Goal: Book appointment/travel/reservation

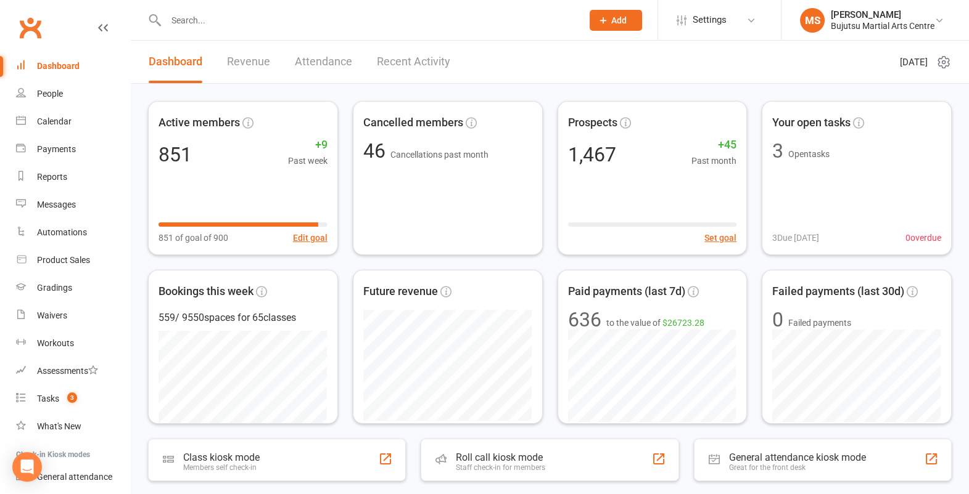
click at [410, 22] on input "text" at bounding box center [367, 20] width 411 height 17
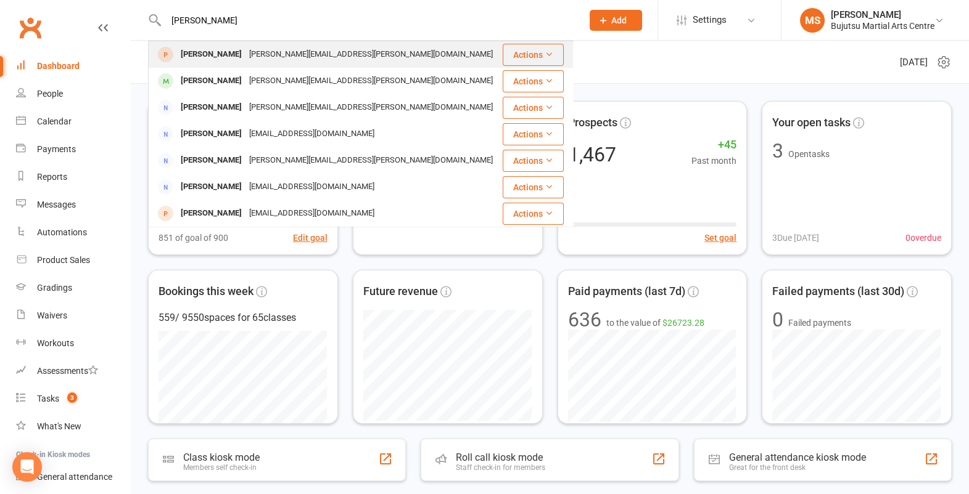
type input "[PERSON_NAME]"
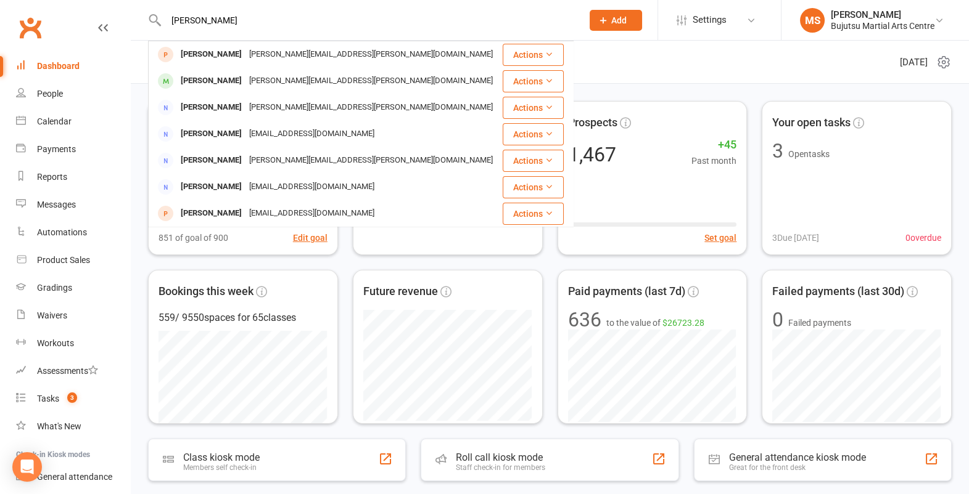
click at [328, 62] on div "[PERSON_NAME][EMAIL_ADDRESS][PERSON_NAME][DOMAIN_NAME]" at bounding box center [370, 55] width 251 height 18
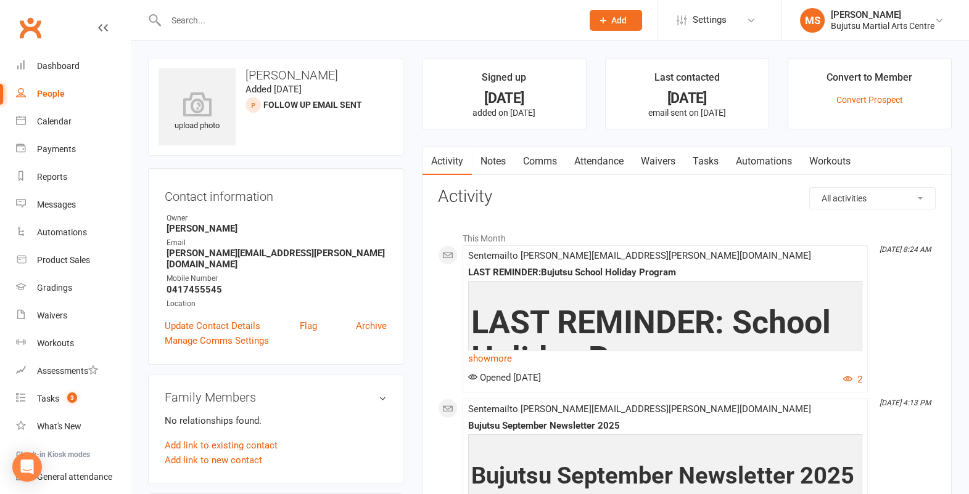
click at [617, 161] on link "Attendance" at bounding box center [598, 161] width 67 height 28
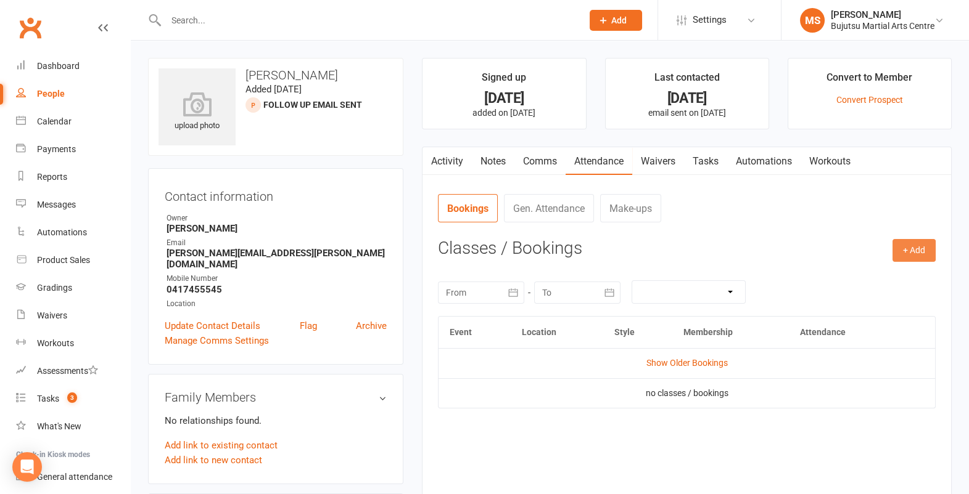
click at [914, 245] on button "+ Add" at bounding box center [913, 250] width 43 height 22
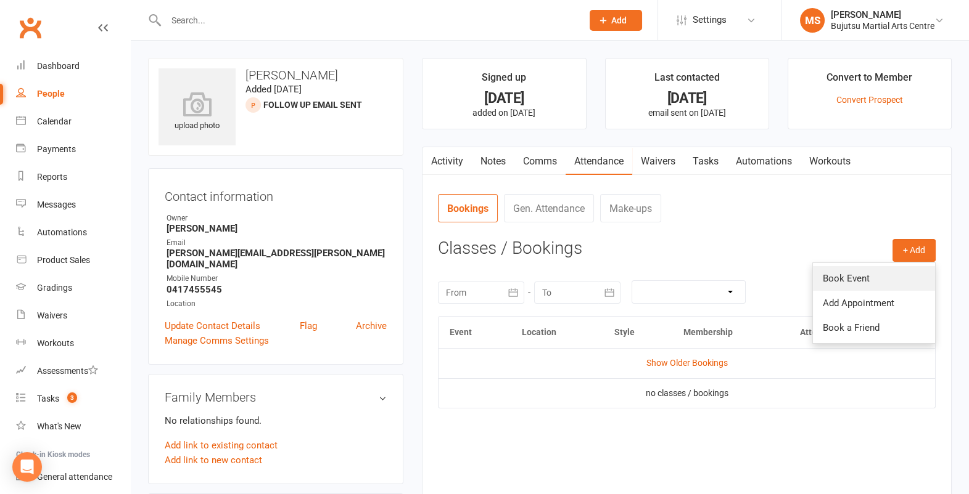
click at [899, 273] on link "Book Event" at bounding box center [874, 278] width 122 height 25
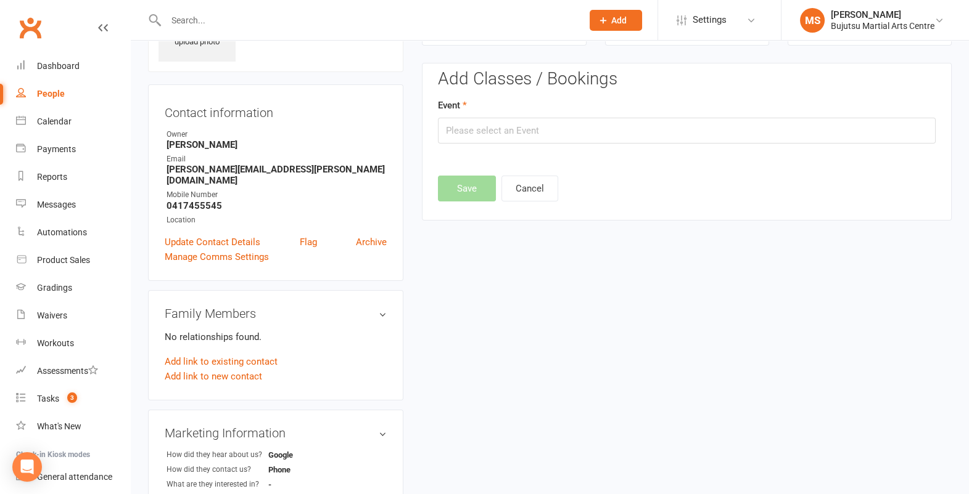
scroll to position [84, 0]
click at [544, 136] on input "text" at bounding box center [687, 130] width 498 height 26
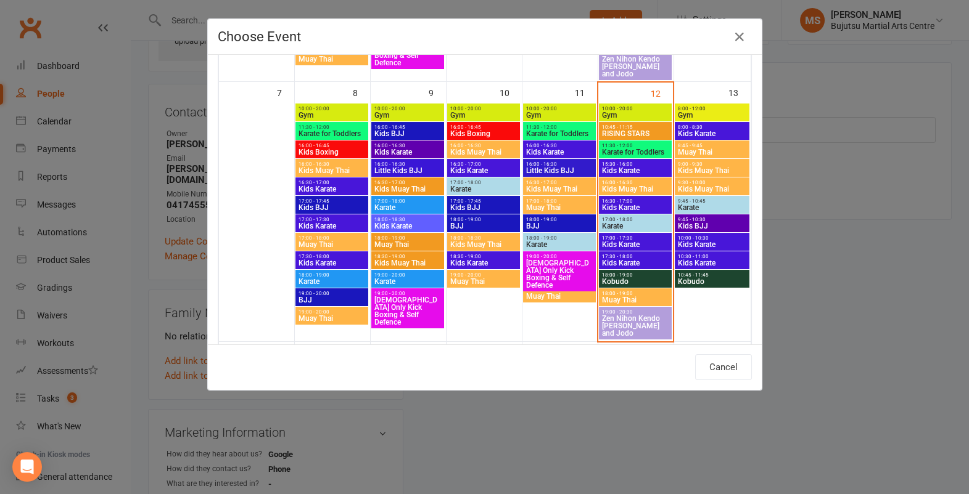
scroll to position [318, 0]
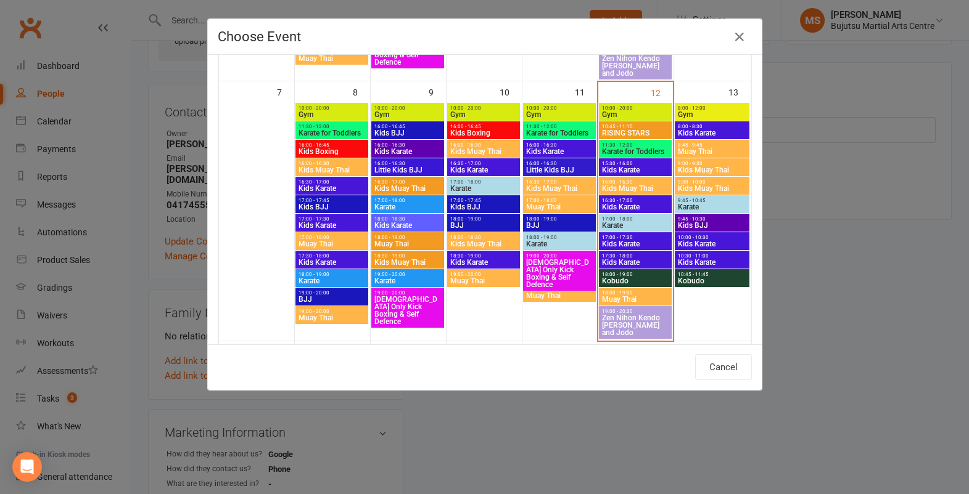
click at [716, 129] on span "Kids Karate" at bounding box center [712, 132] width 70 height 7
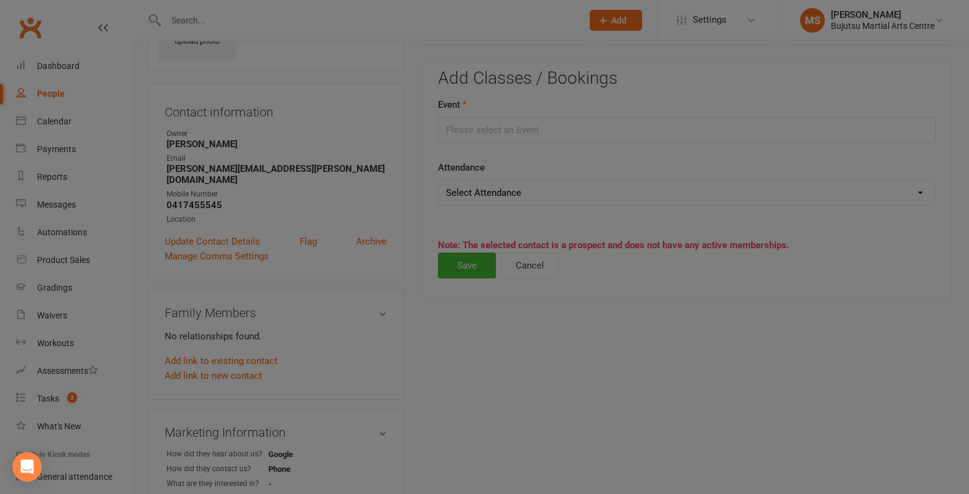
type input "Kids Karate - [DATE] 8:00:00 AM"
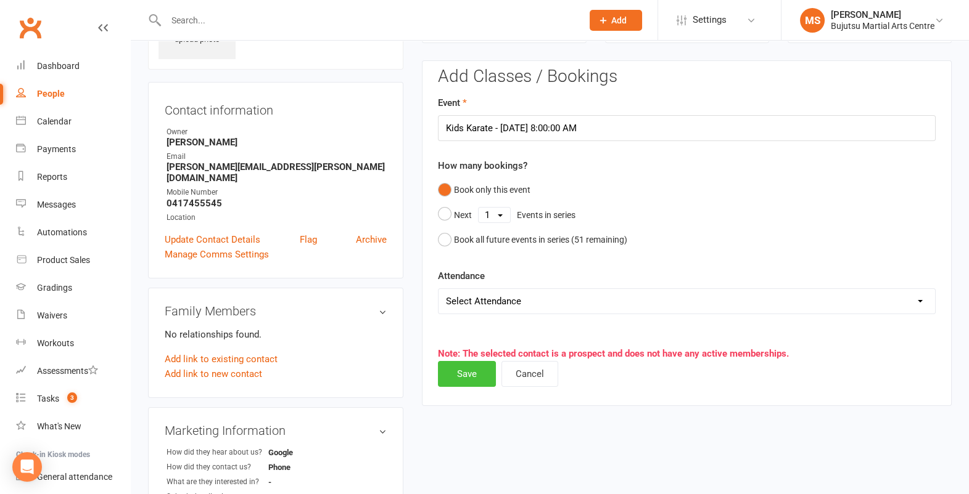
scroll to position [81, 0]
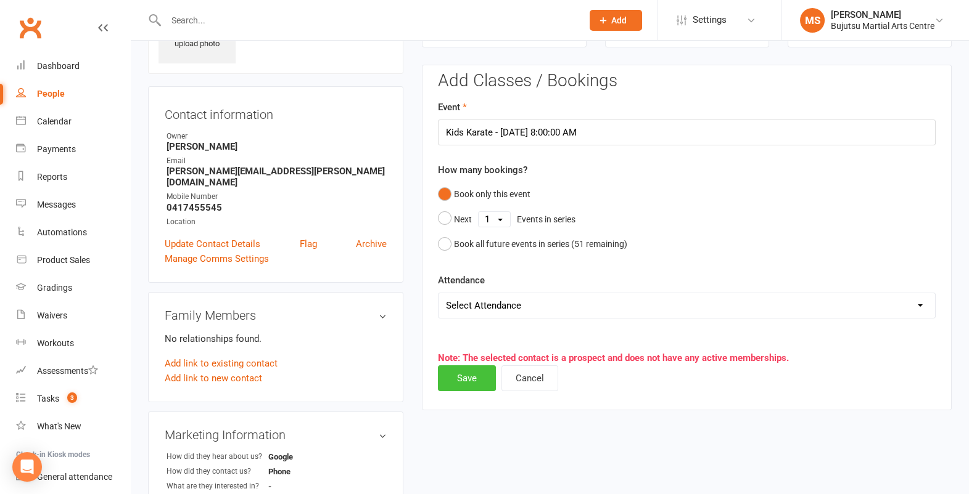
click at [483, 375] on button "Save" at bounding box center [467, 379] width 58 height 26
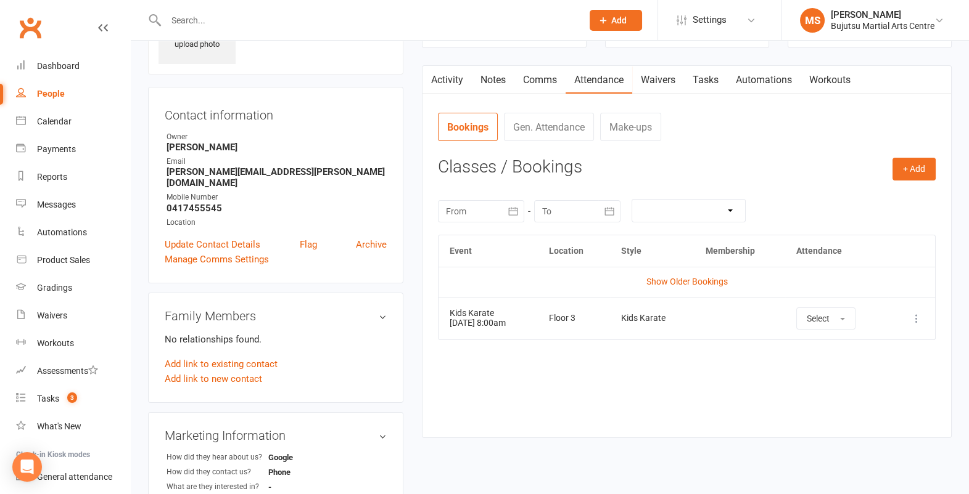
click at [446, 80] on link "Activity" at bounding box center [446, 80] width 49 height 28
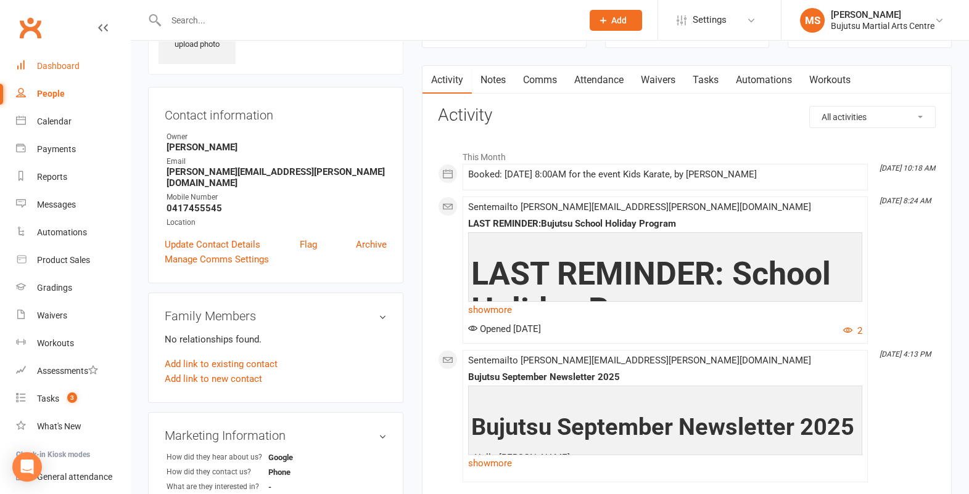
click at [68, 69] on div "Dashboard" at bounding box center [58, 66] width 43 height 10
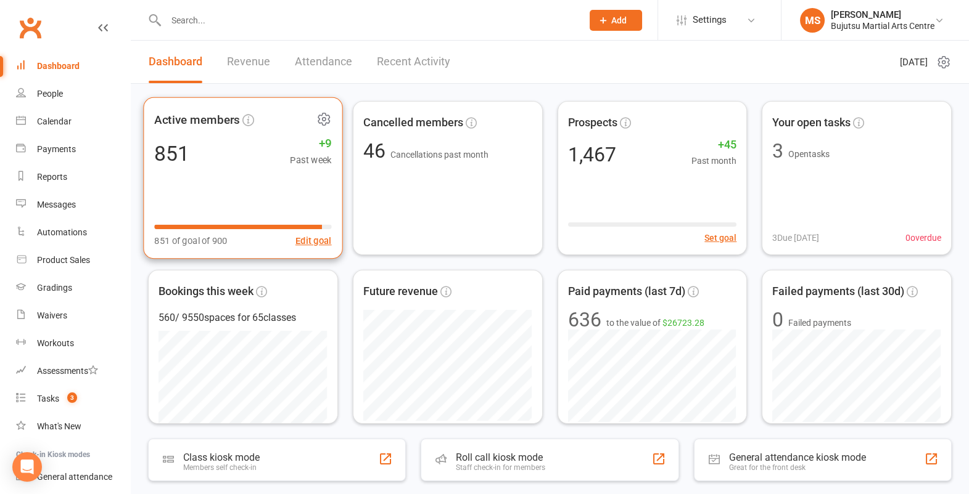
click at [273, 197] on div "Active members 851 +9 Past week 851 of goal of 900 Edit goal" at bounding box center [242, 178] width 199 height 162
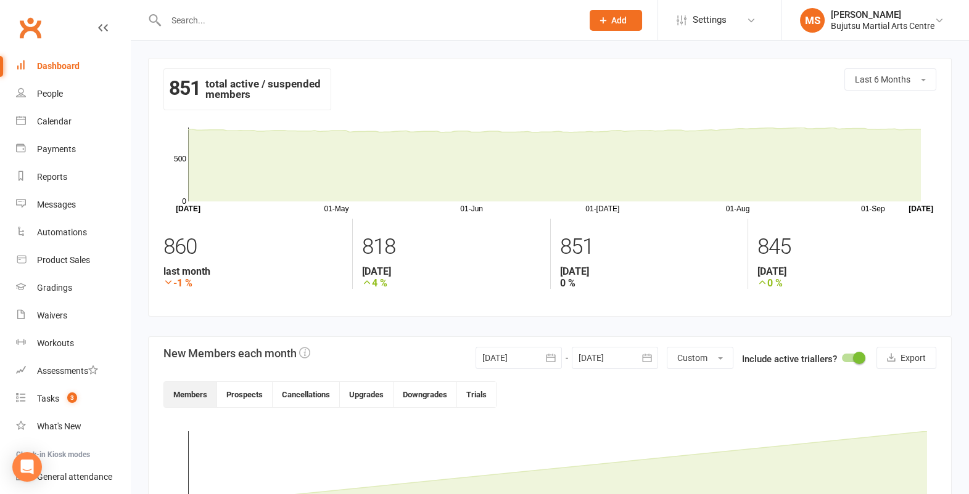
click at [68, 67] on div "Dashboard" at bounding box center [58, 66] width 43 height 10
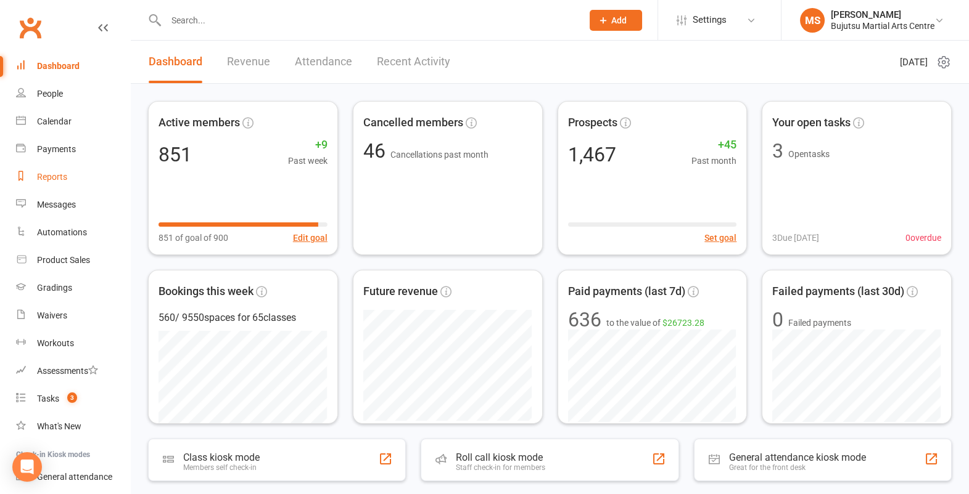
click at [65, 170] on link "Reports" at bounding box center [73, 177] width 114 height 28
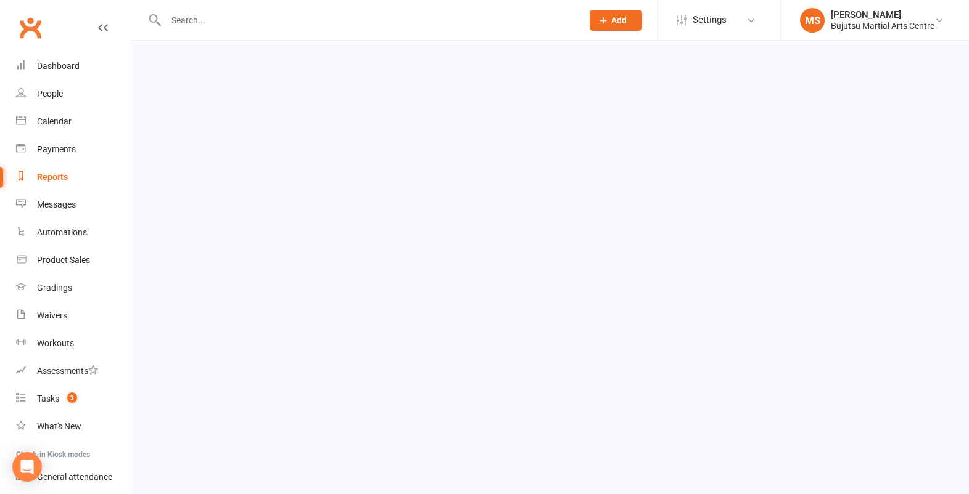
select select "100"
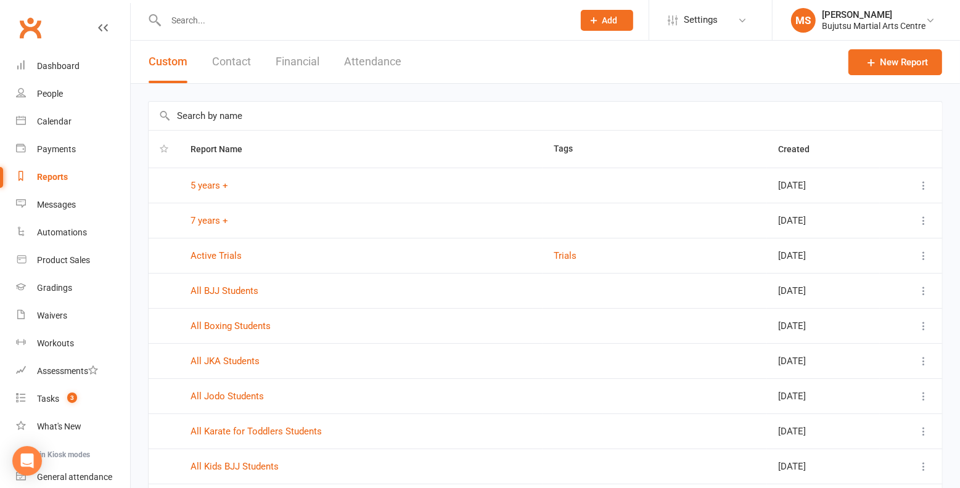
click at [379, 66] on button "Attendance" at bounding box center [372, 62] width 57 height 43
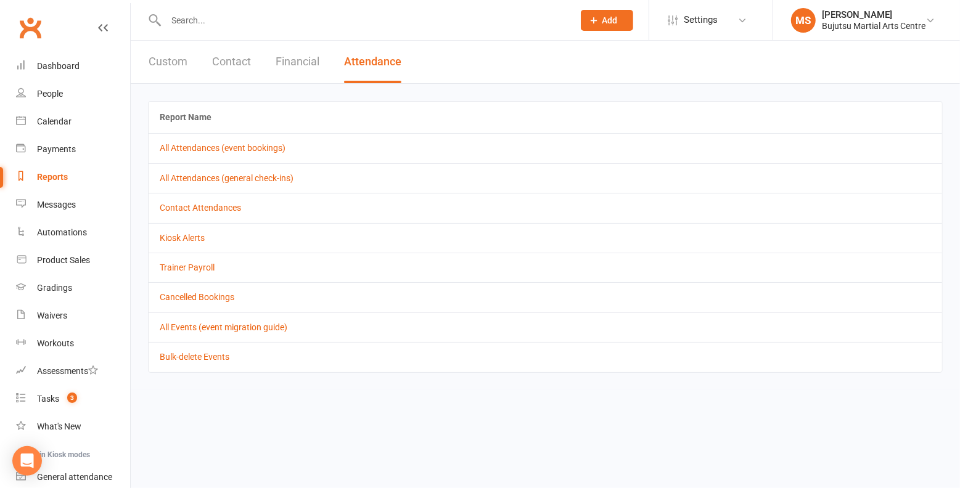
click at [248, 142] on td "All Attendances (event bookings)" at bounding box center [546, 148] width 794 height 30
click at [248, 146] on link "All Attendances (event bookings)" at bounding box center [223, 148] width 126 height 10
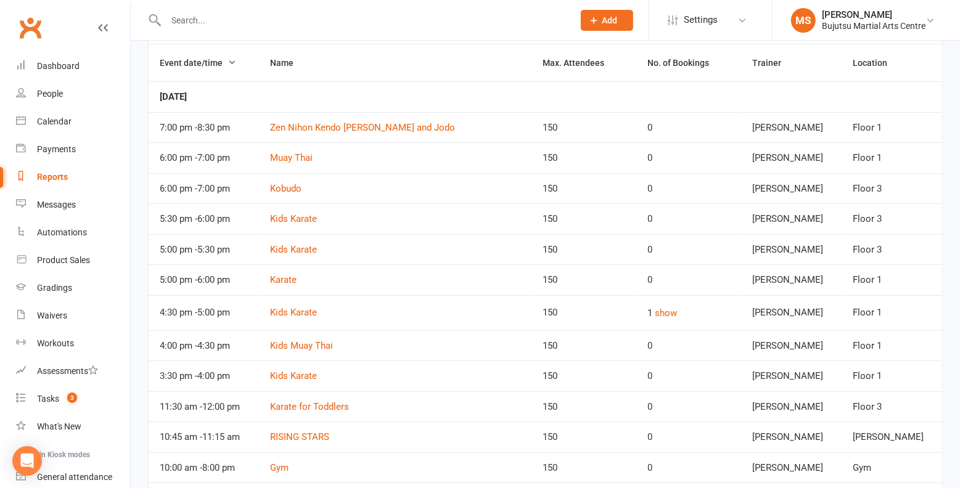
scroll to position [177, 0]
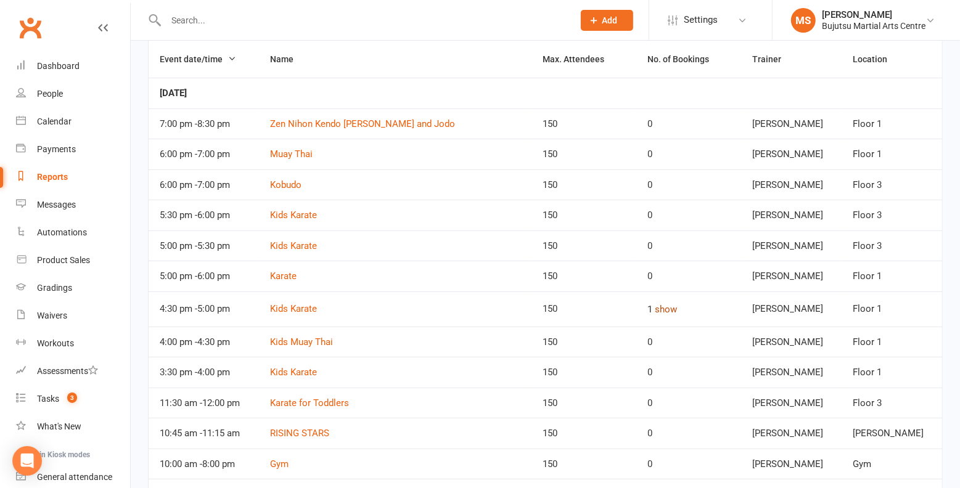
click at [663, 306] on button "show" at bounding box center [666, 309] width 22 height 15
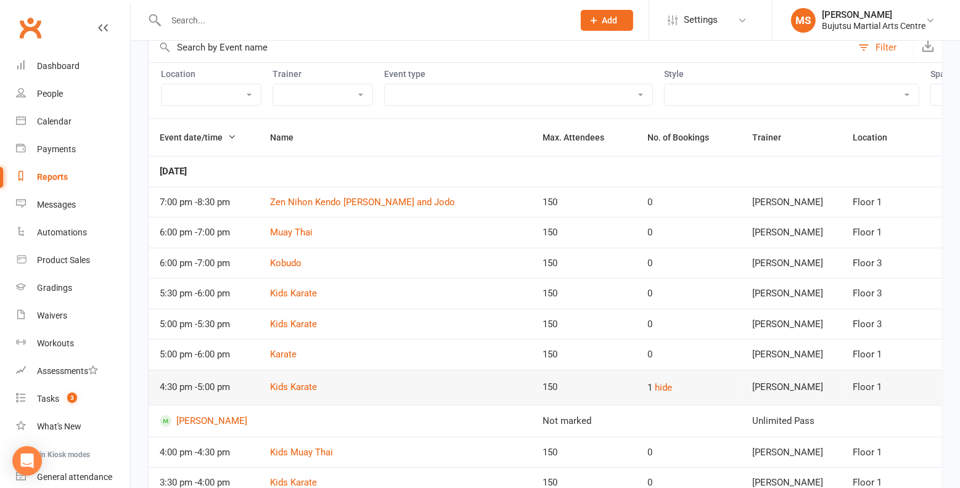
scroll to position [0, 0]
